Goal: Information Seeking & Learning: Learn about a topic

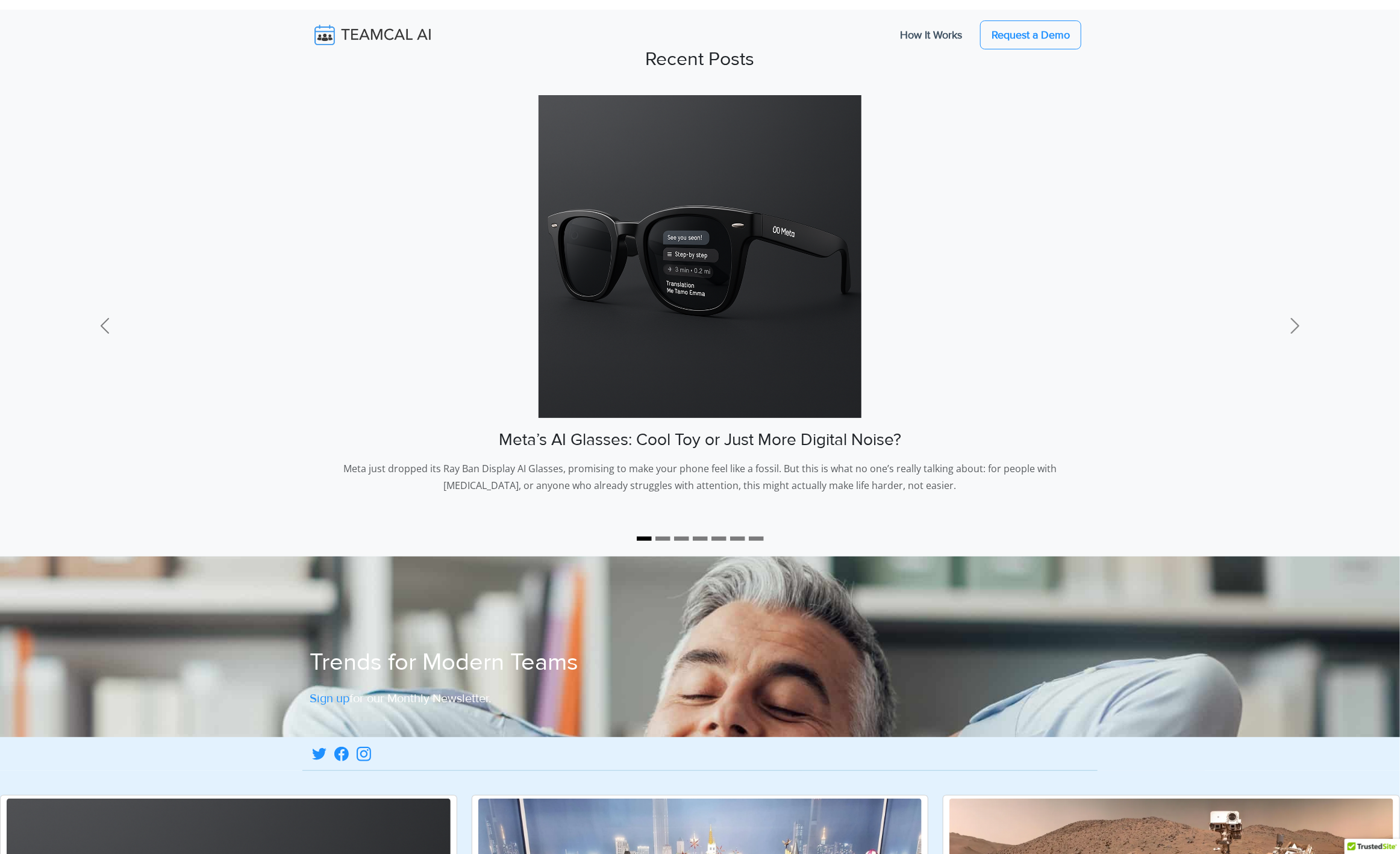
click at [376, 29] on img at bounding box center [381, 35] width 144 height 25
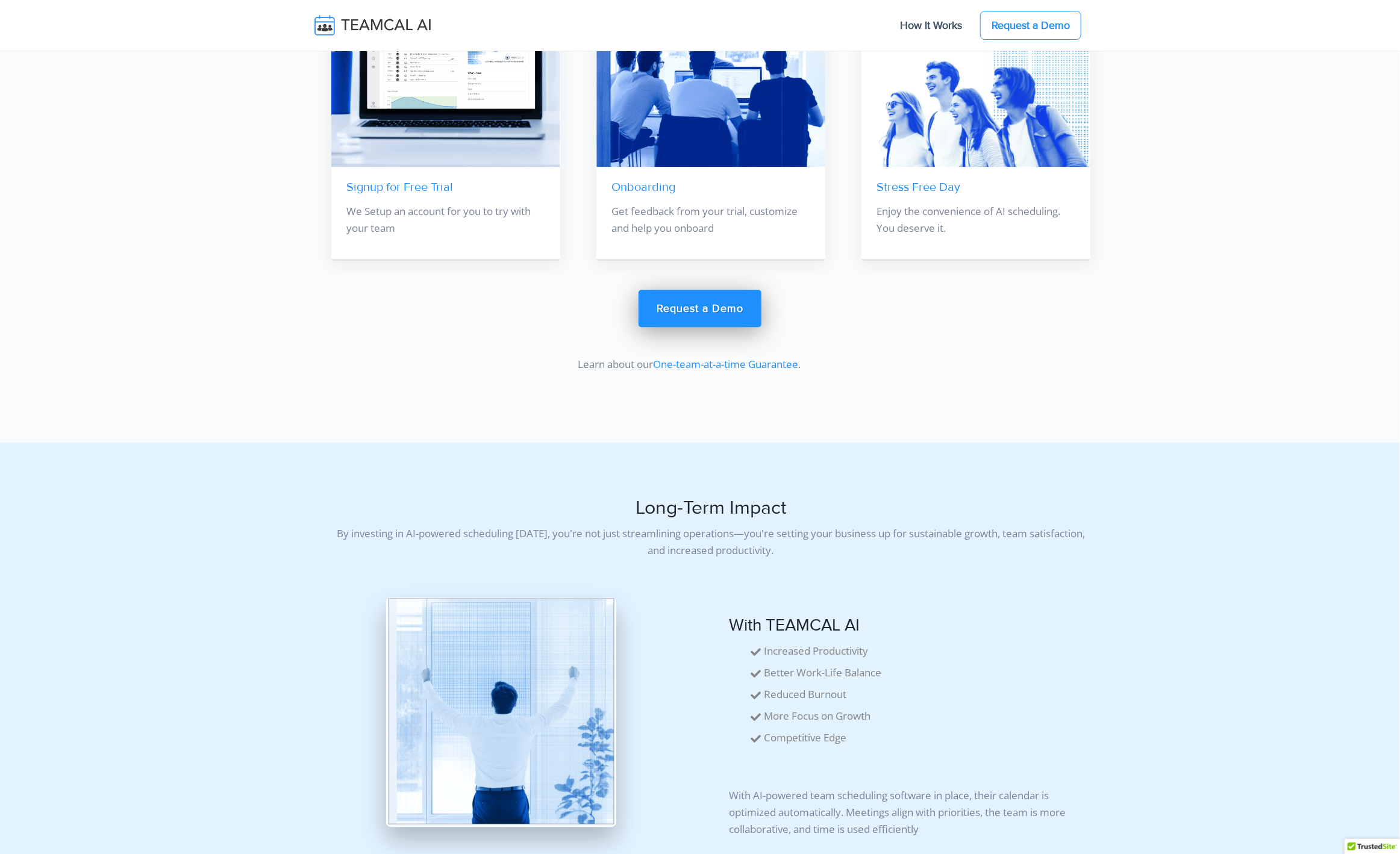
scroll to position [8383, 0]
